Goal: Task Accomplishment & Management: Use online tool/utility

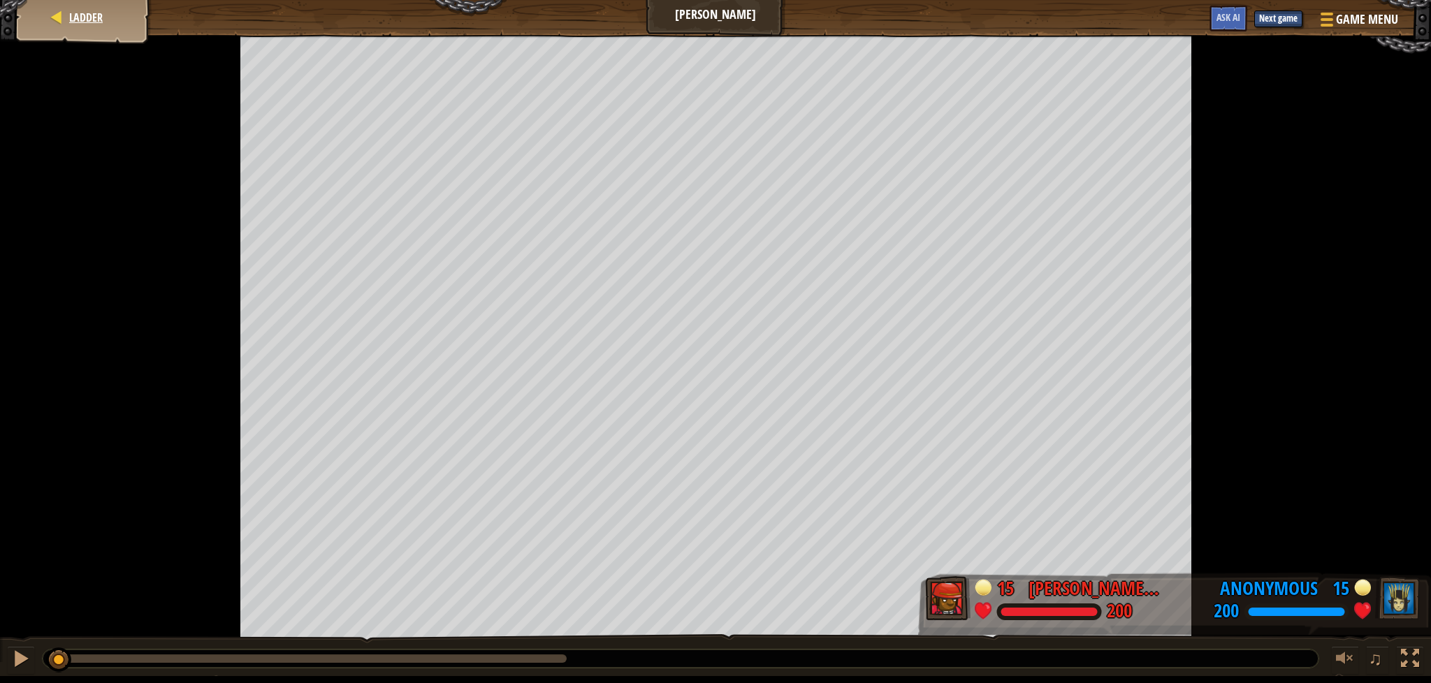
click at [122, 6] on div "Ladder" at bounding box center [84, 17] width 112 height 35
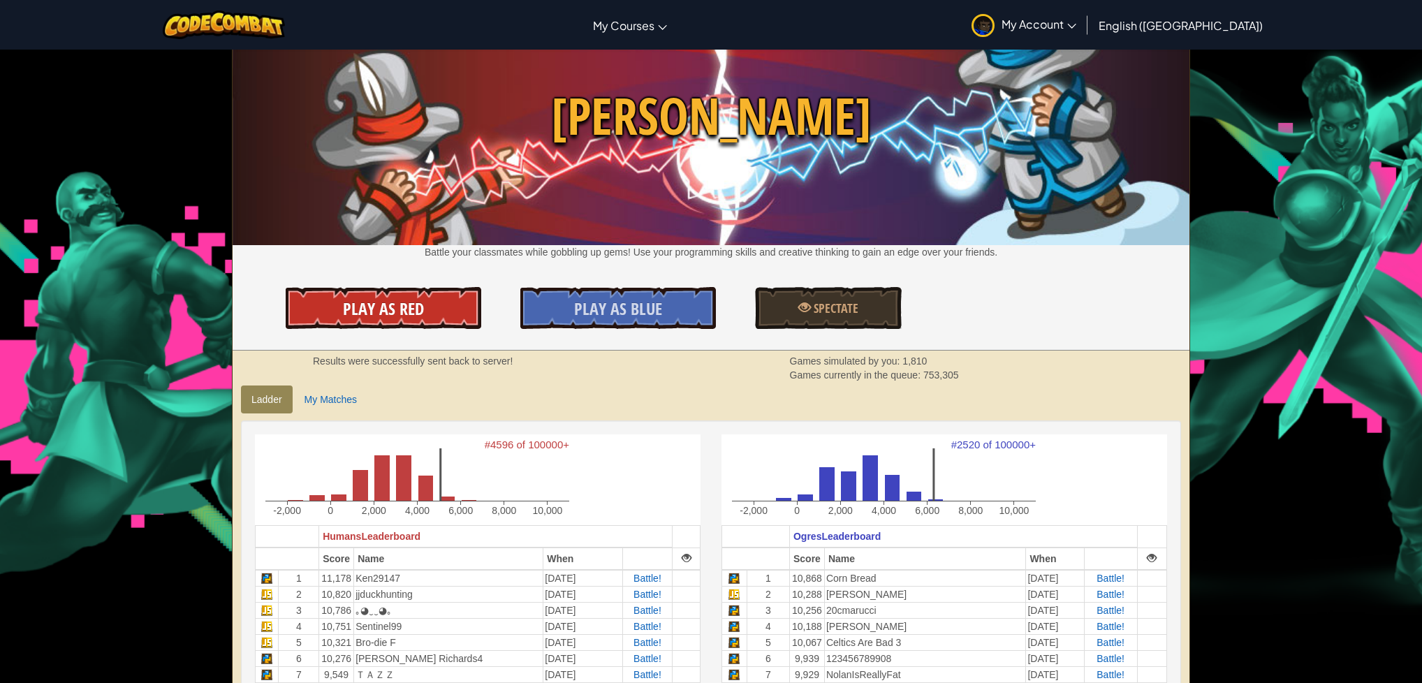
click at [386, 315] on span "Play As Red" at bounding box center [383, 309] width 81 height 22
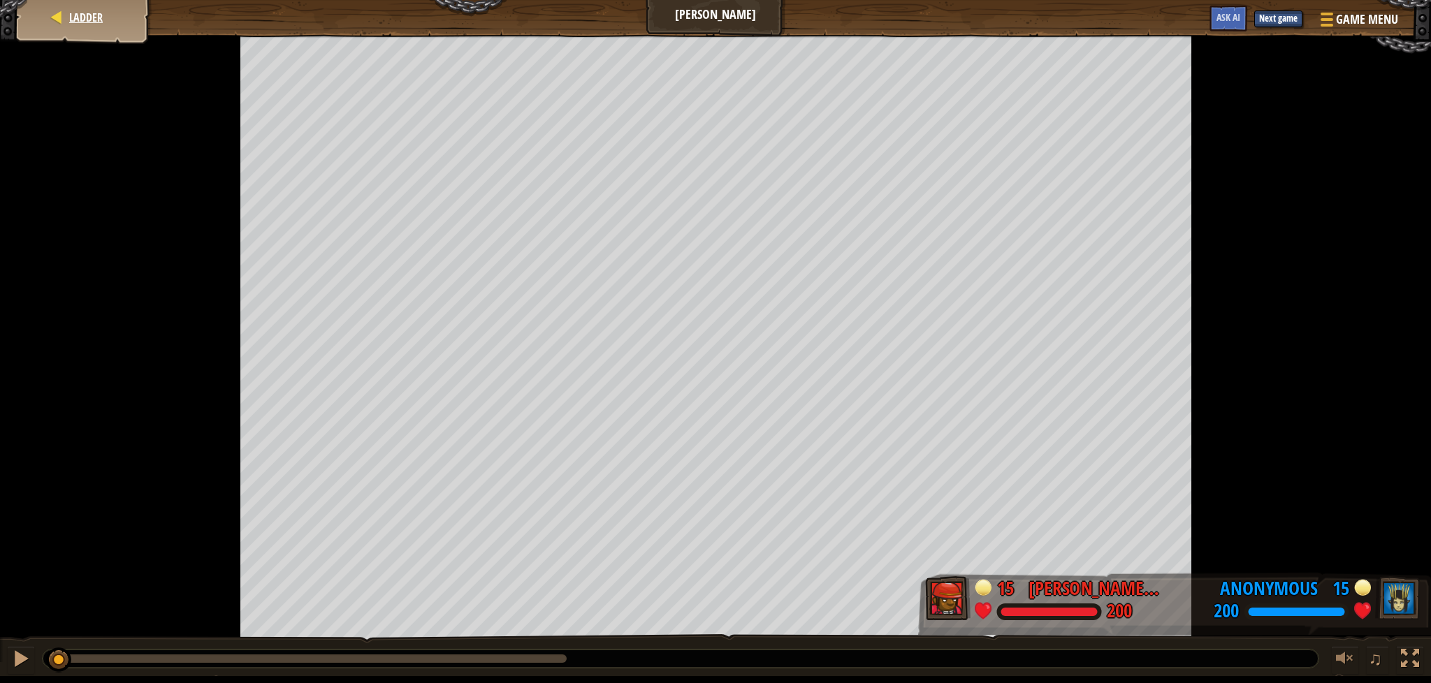
click at [55, 3] on div "Ladder" at bounding box center [84, 17] width 112 height 35
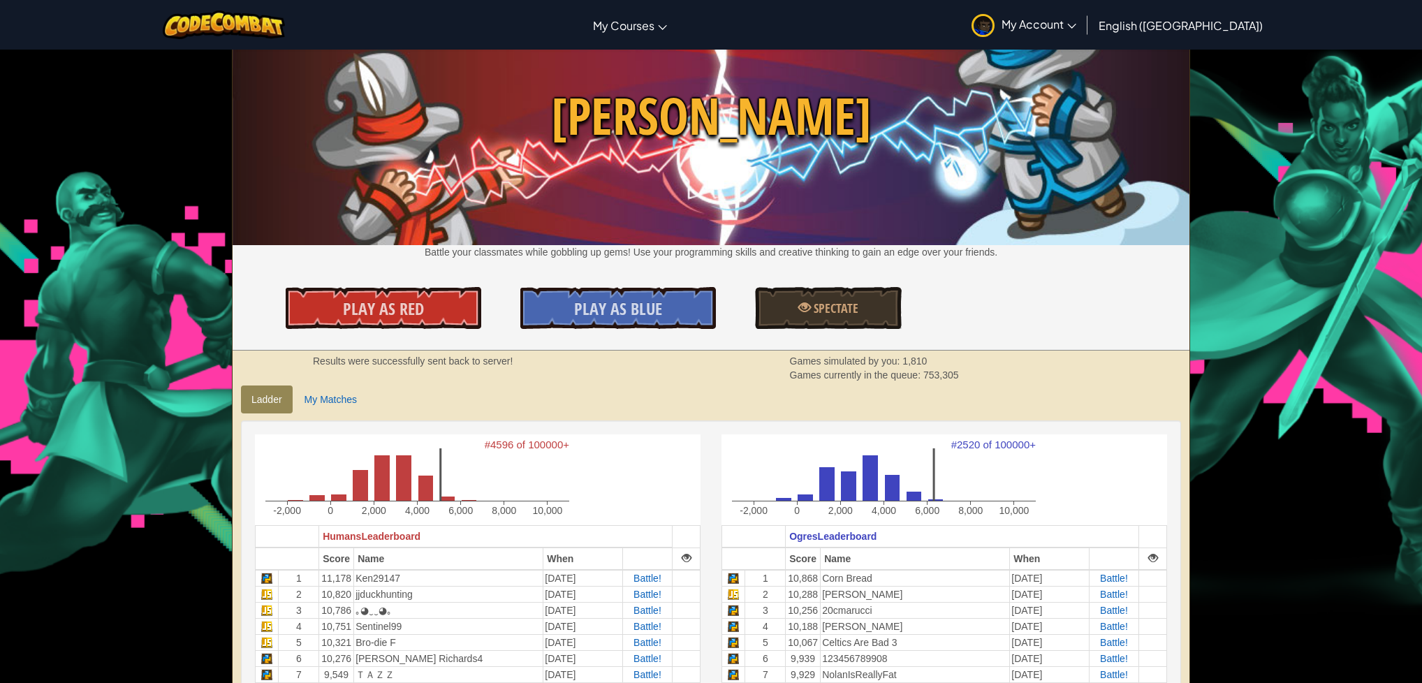
click at [1081, 38] on link "My Account" at bounding box center [1024, 25] width 119 height 44
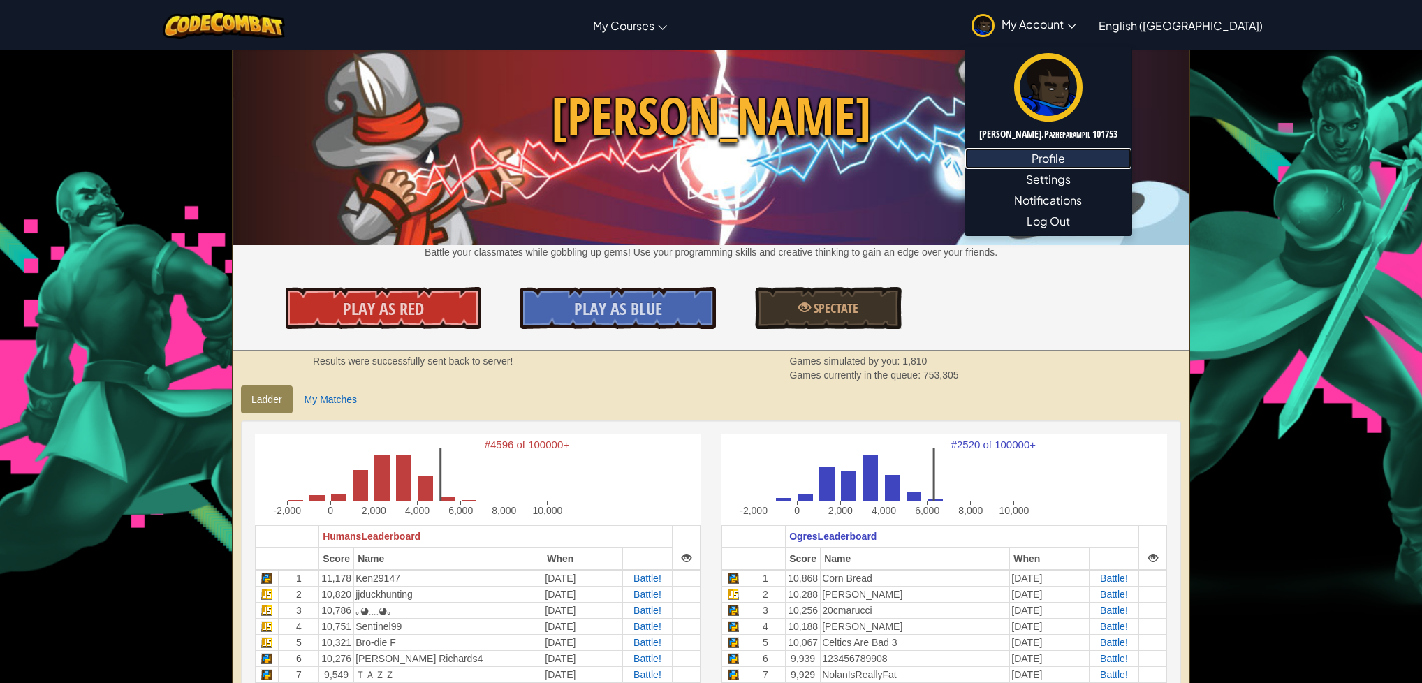
click at [1128, 161] on link "Profile" at bounding box center [1048, 158] width 166 height 21
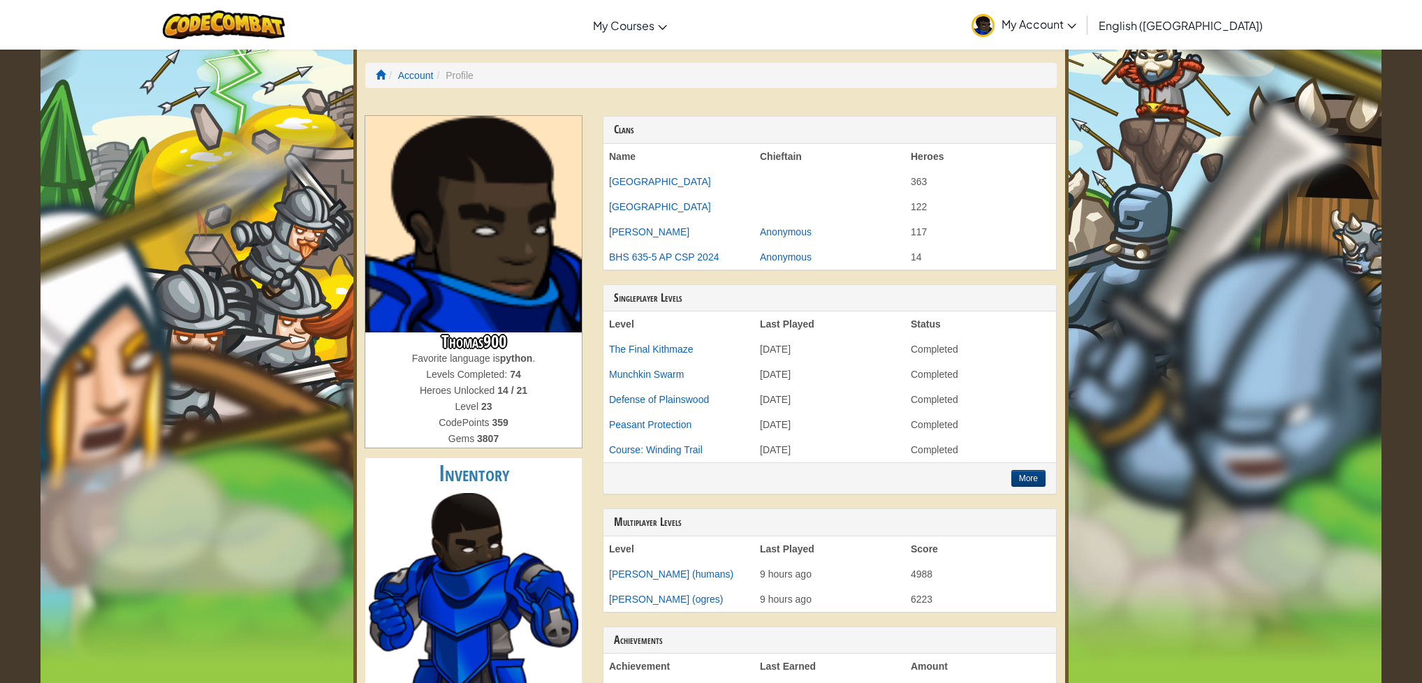
click at [314, 30] on div "Toggle navigation My Courses CodeCombat Classroom Ozaria Classroom AI League Es…" at bounding box center [711, 25] width 1429 height 50
click at [272, 33] on img at bounding box center [224, 24] width 122 height 29
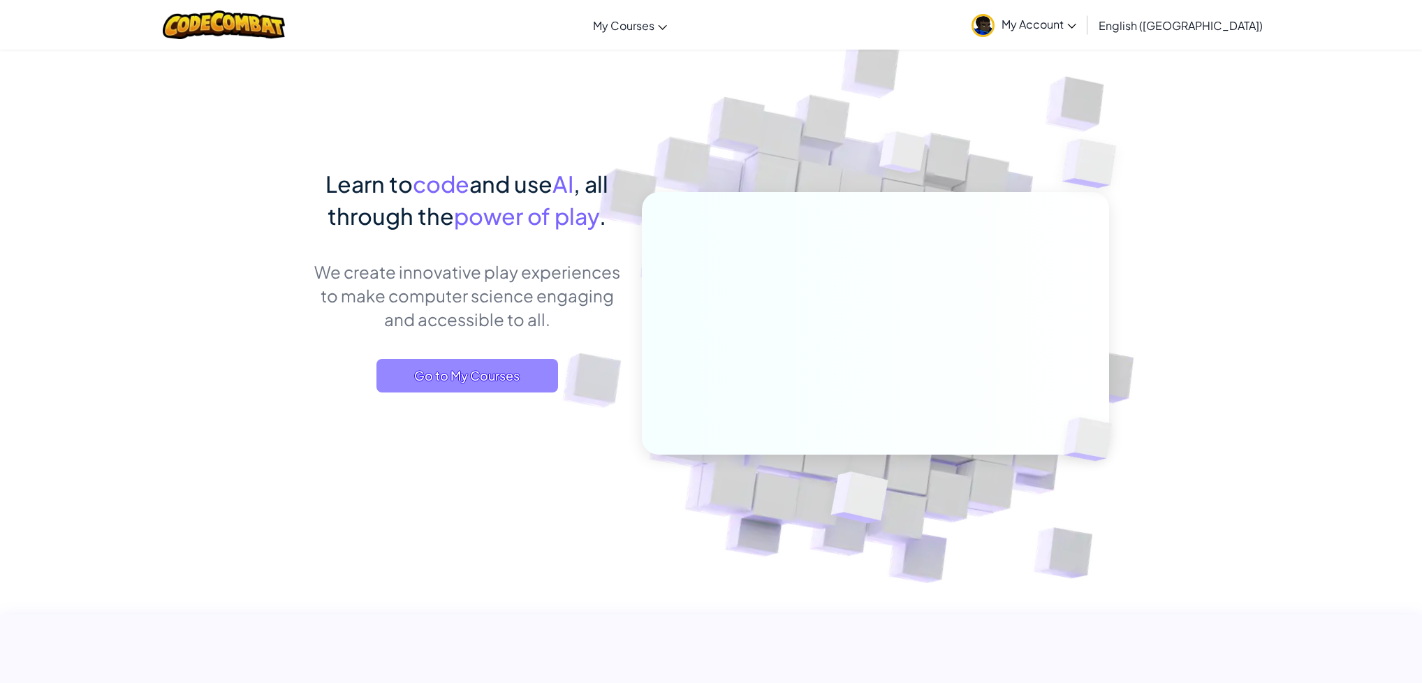
click at [493, 361] on span "Go to My Courses" at bounding box center [468, 376] width 182 height 34
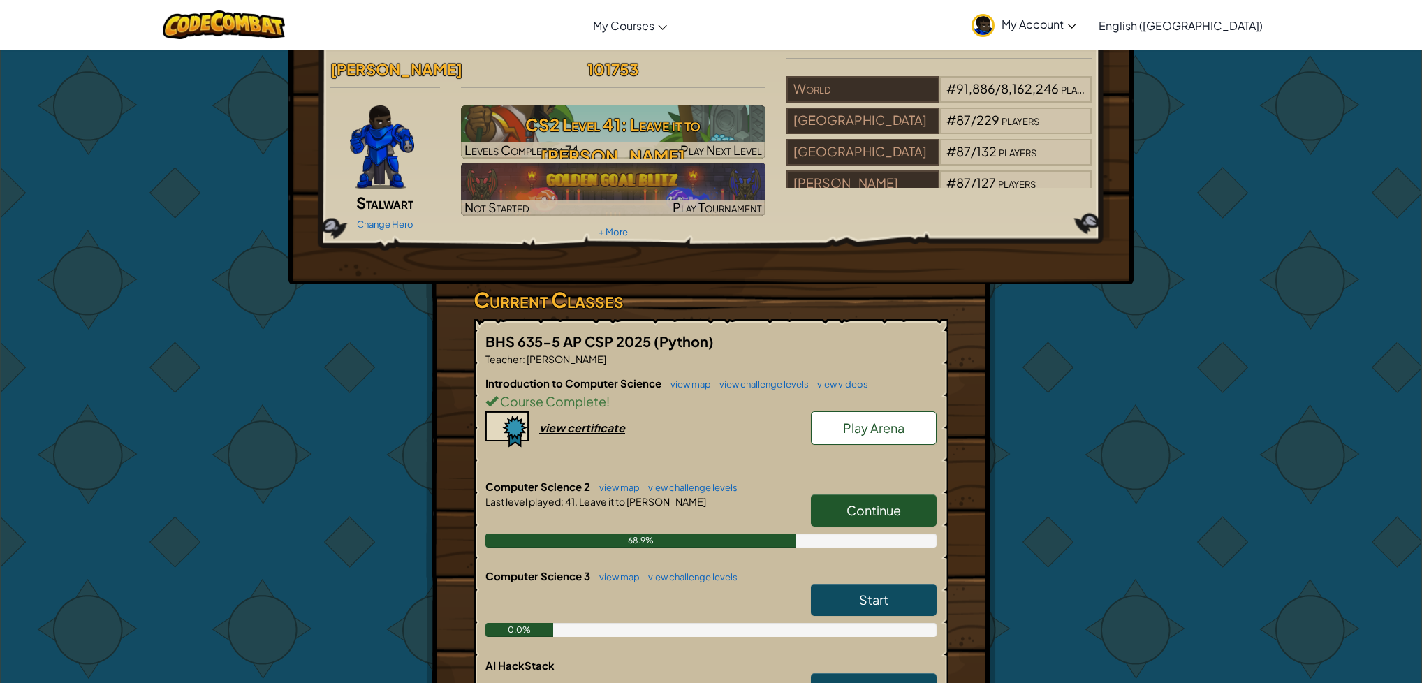
scroll to position [42, 0]
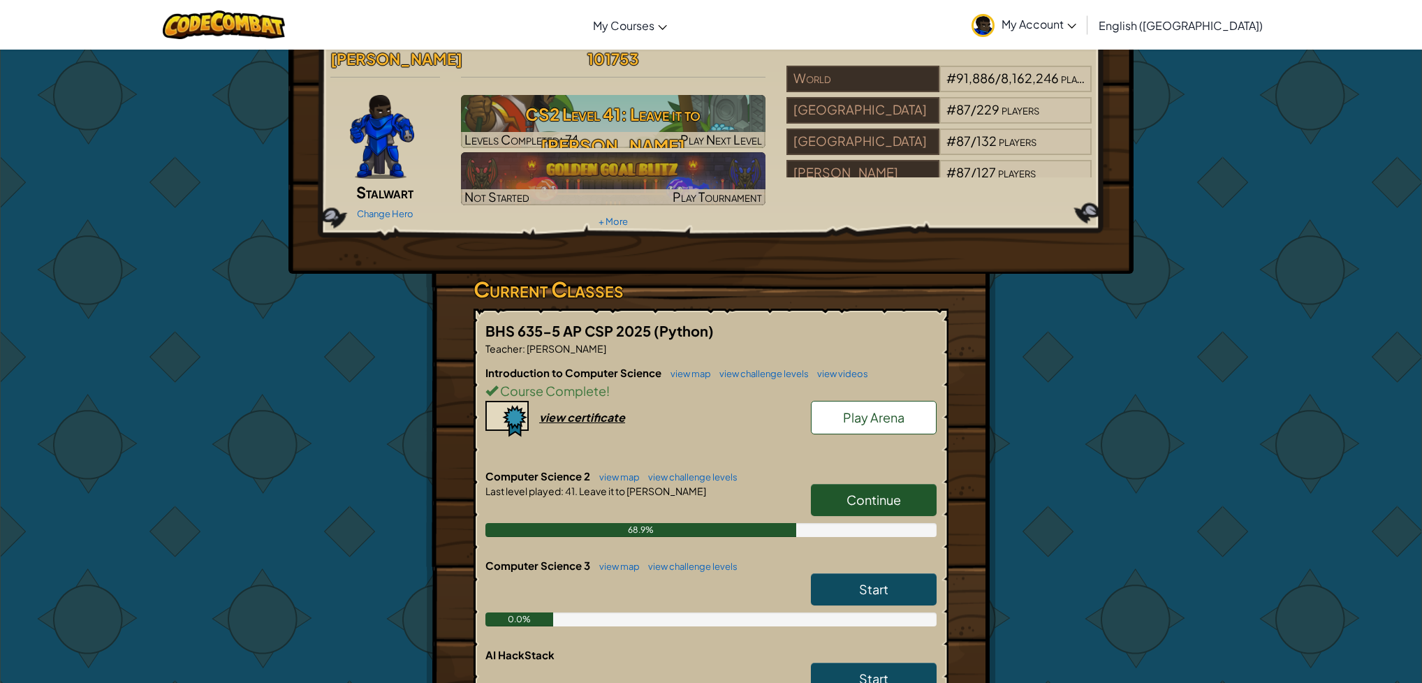
click at [901, 401] on link "Play Arena" at bounding box center [874, 418] width 126 height 34
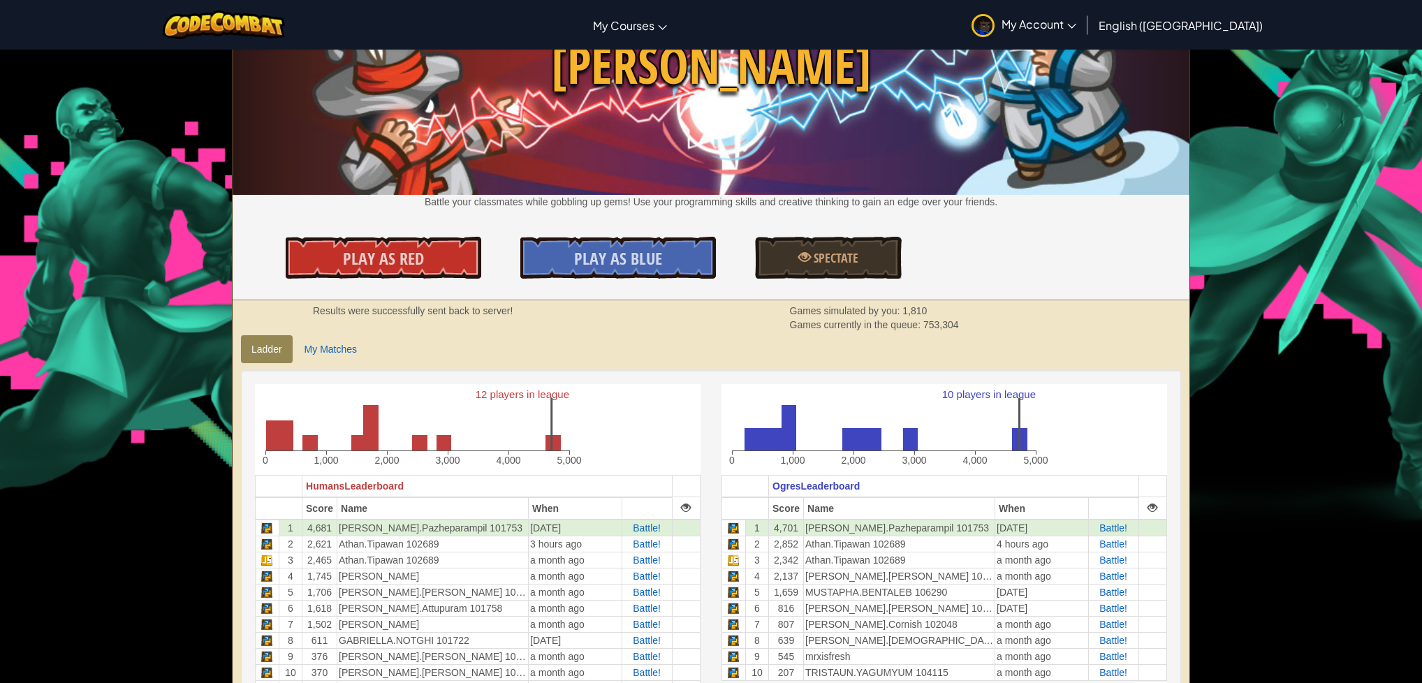
scroll to position [127, 0]
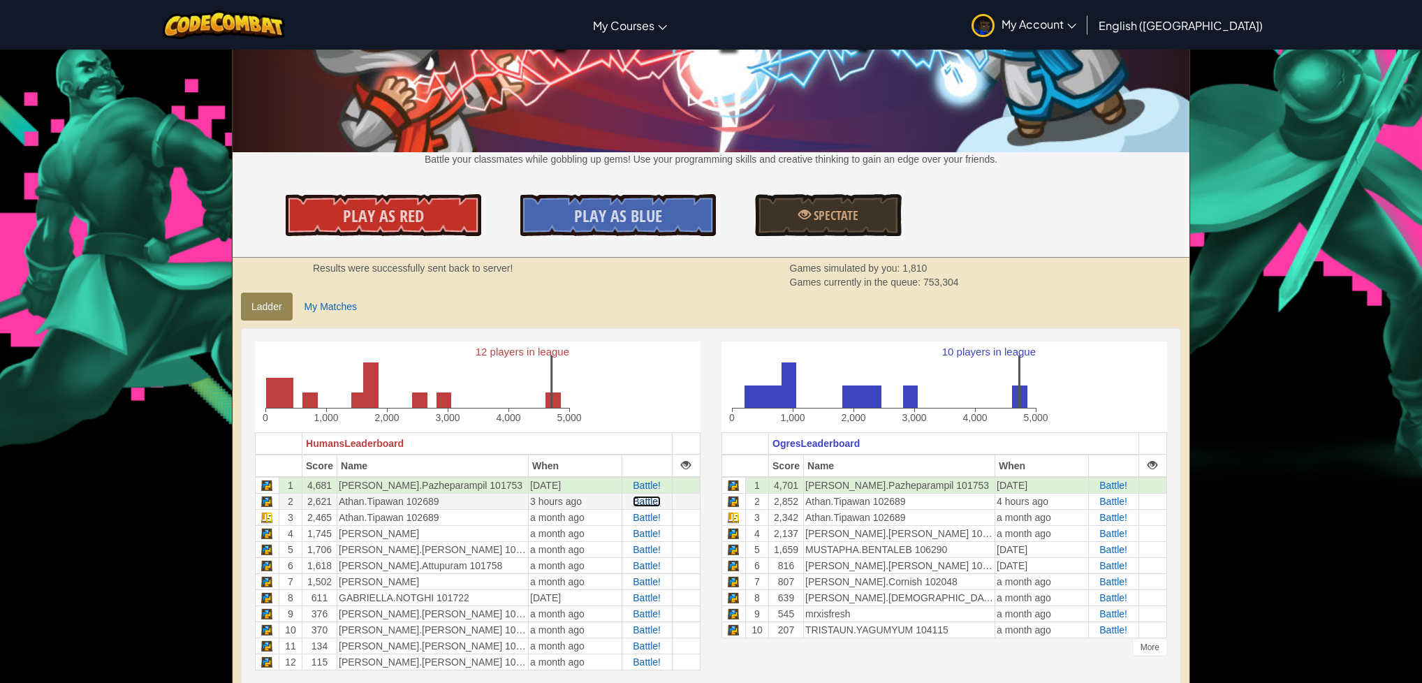
click at [654, 501] on span "Battle!" at bounding box center [647, 501] width 28 height 11
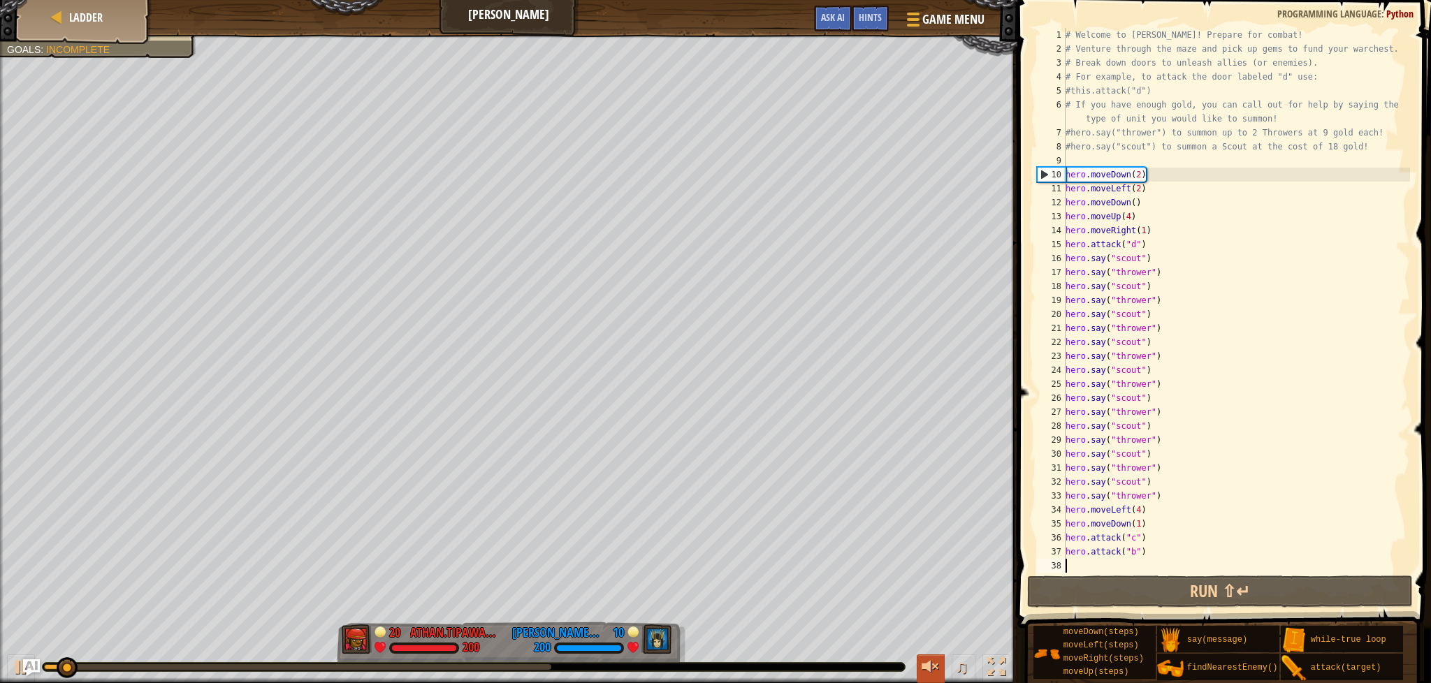
click at [933, 658] on div at bounding box center [930, 667] width 18 height 18
